Goal: Task Accomplishment & Management: Manage account settings

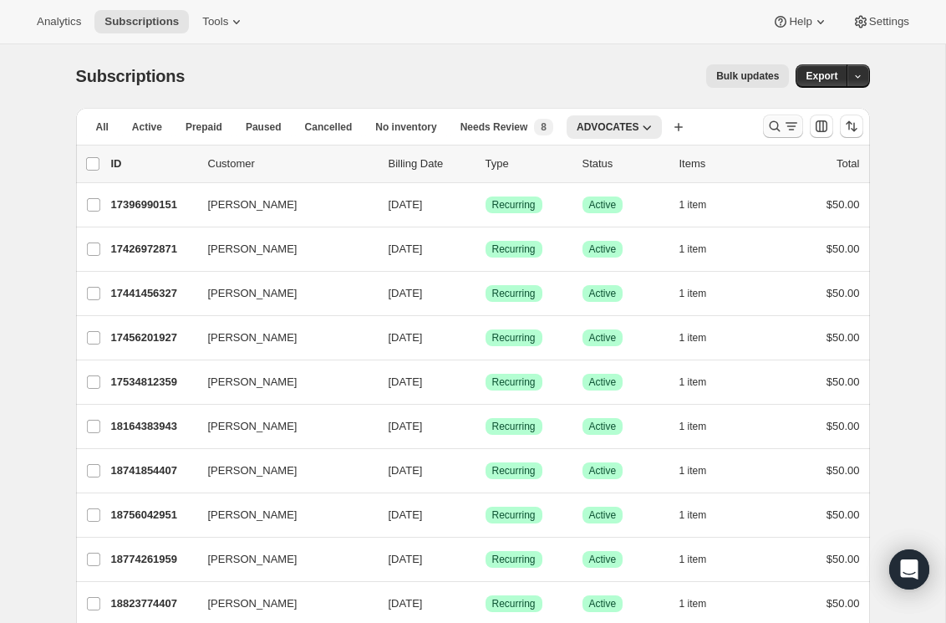
click at [767, 131] on icon "Search and filter results" at bounding box center [775, 126] width 17 height 17
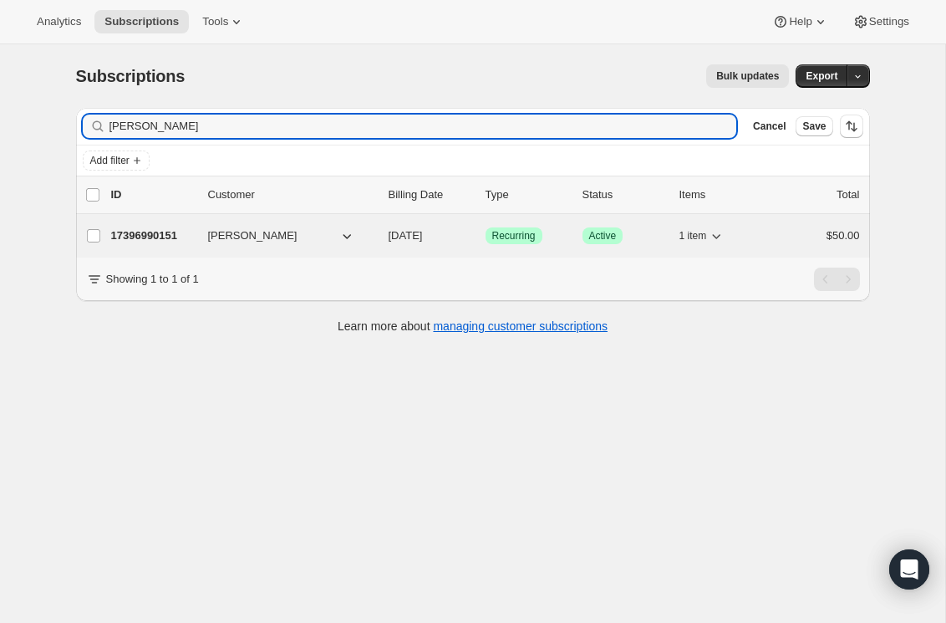
type input "[PERSON_NAME]"
click at [166, 231] on p "17396990151" at bounding box center [153, 235] width 84 height 17
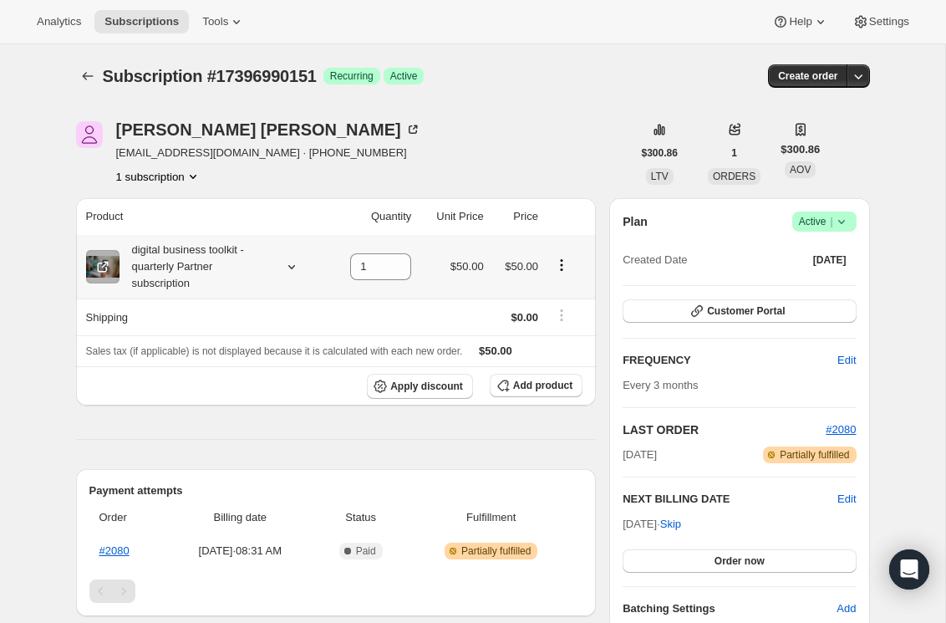
click at [561, 273] on icon "Product actions" at bounding box center [561, 265] width 17 height 17
click at [844, 222] on icon at bounding box center [841, 221] width 17 height 17
click at [842, 275] on span "Cancel subscription" at bounding box center [819, 282] width 94 height 17
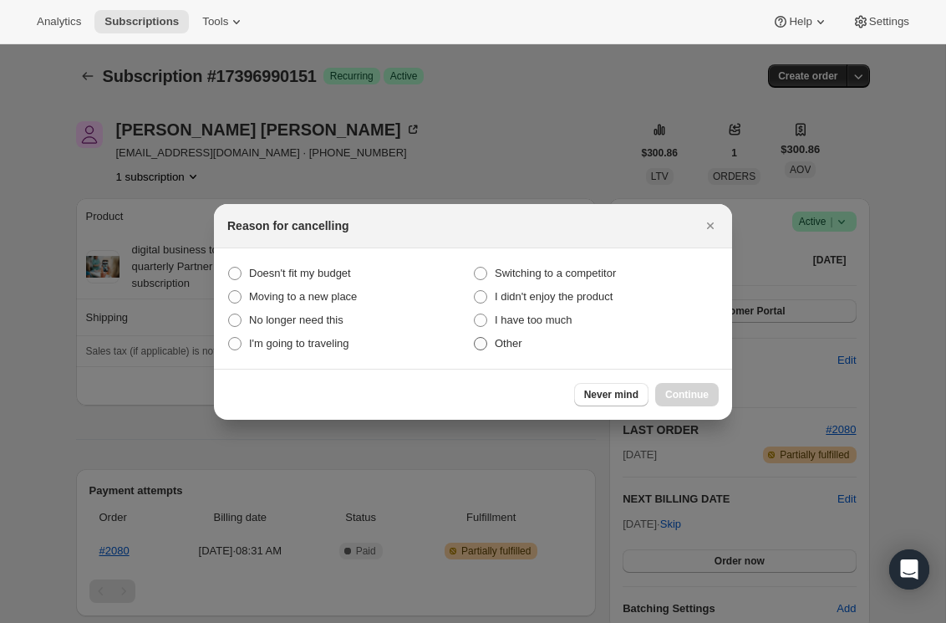
click at [501, 344] on span "Other" at bounding box center [509, 343] width 28 height 13
click at [475, 338] on input "Other" at bounding box center [474, 337] width 1 height 1
radio input "true"
click at [696, 387] on button "Continue" at bounding box center [687, 394] width 64 height 23
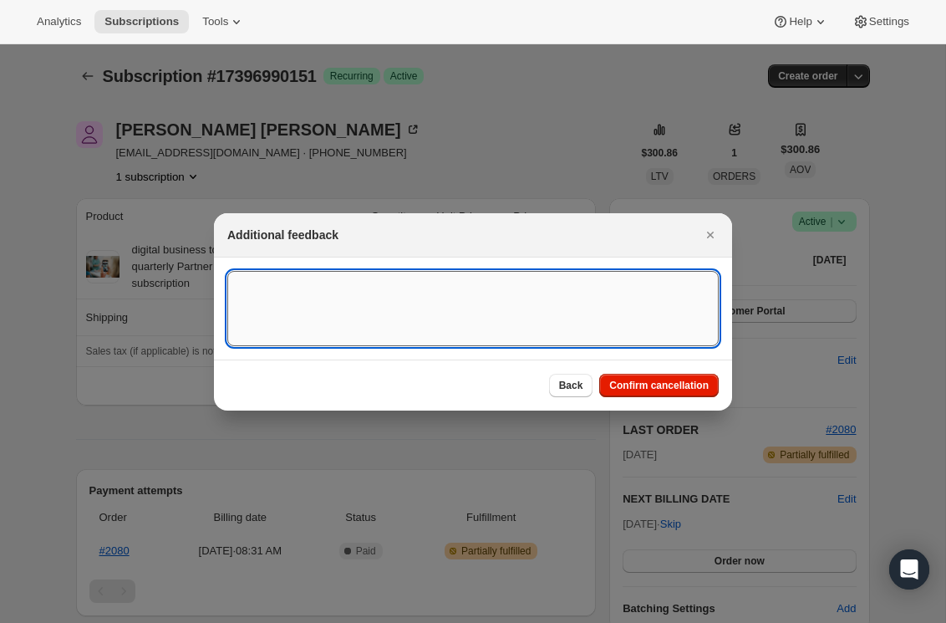
click at [630, 333] on textarea ":rc5:" at bounding box center [473, 308] width 492 height 75
type textarea "Customer Terminating Partnership"
click at [632, 394] on button "Confirm cancellation" at bounding box center [659, 385] width 120 height 23
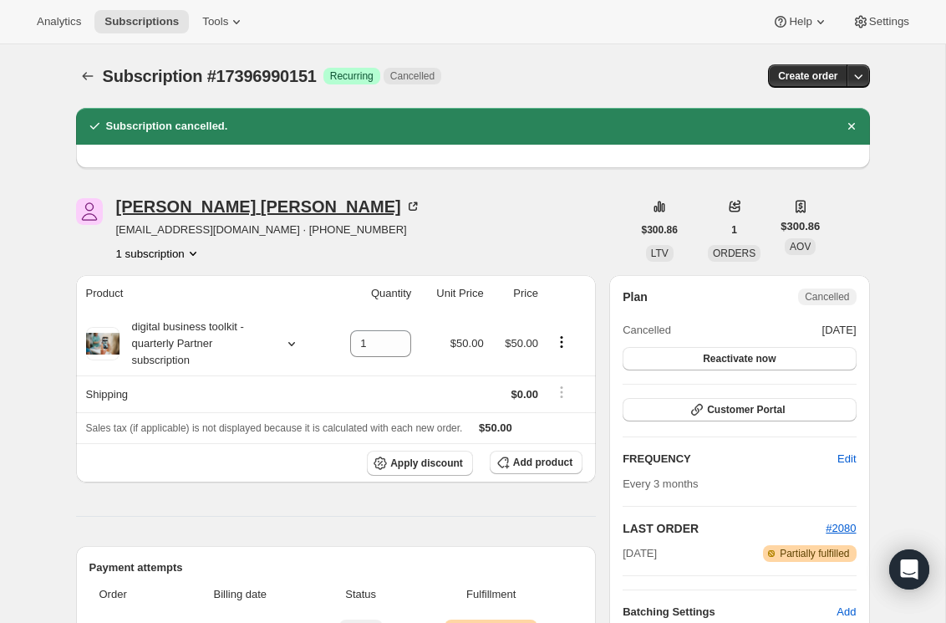
click at [181, 206] on div "[PERSON_NAME]" at bounding box center [268, 206] width 305 height 17
